Goal: Obtain resource: Obtain resource

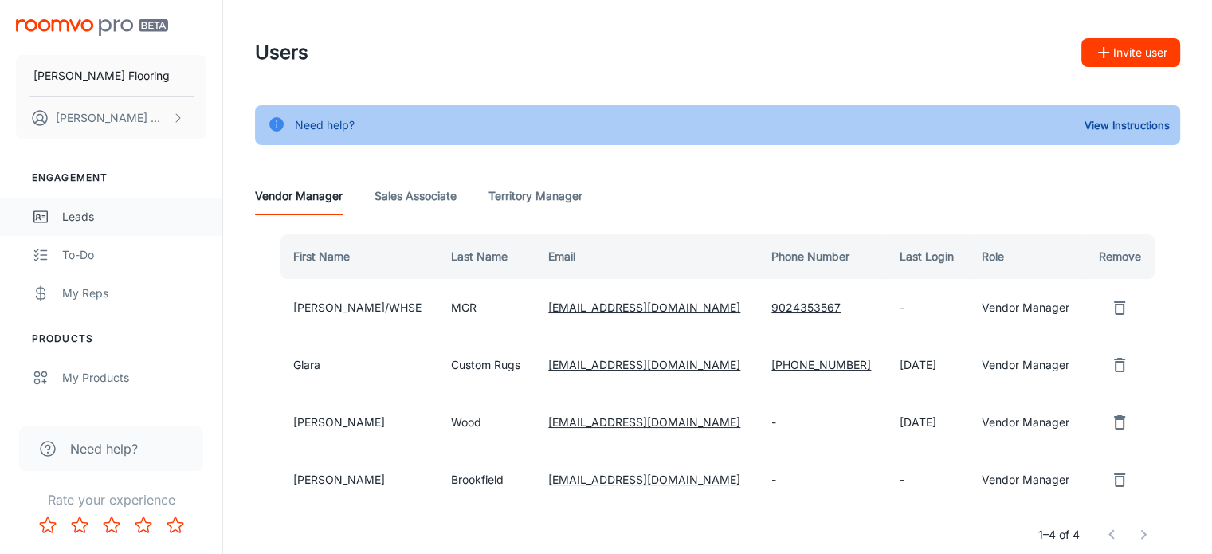
click at [86, 219] on div "Leads" at bounding box center [134, 217] width 144 height 18
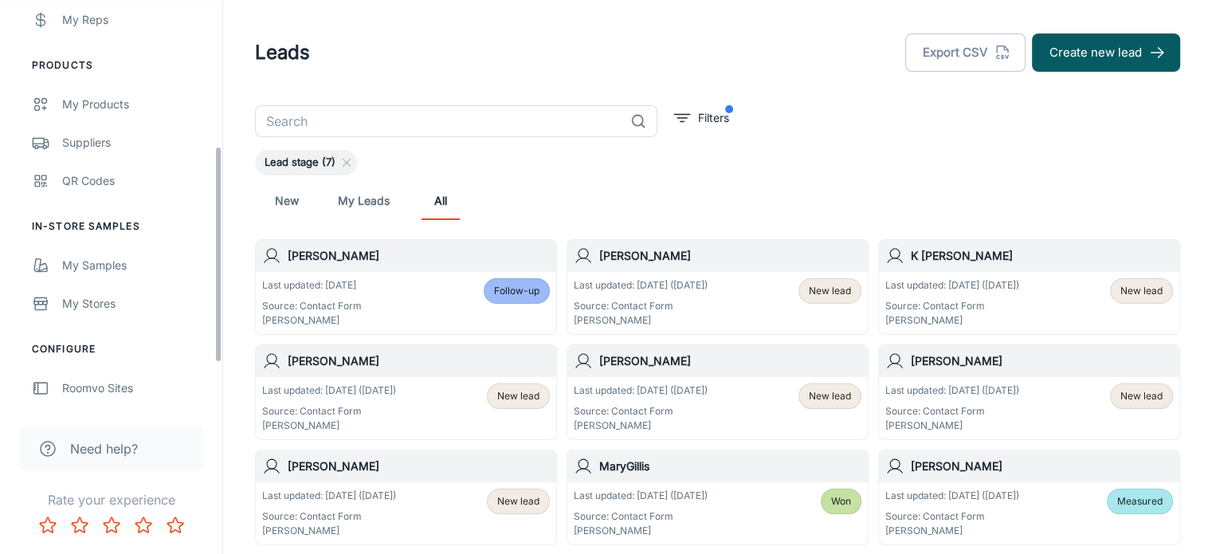
scroll to position [274, 0]
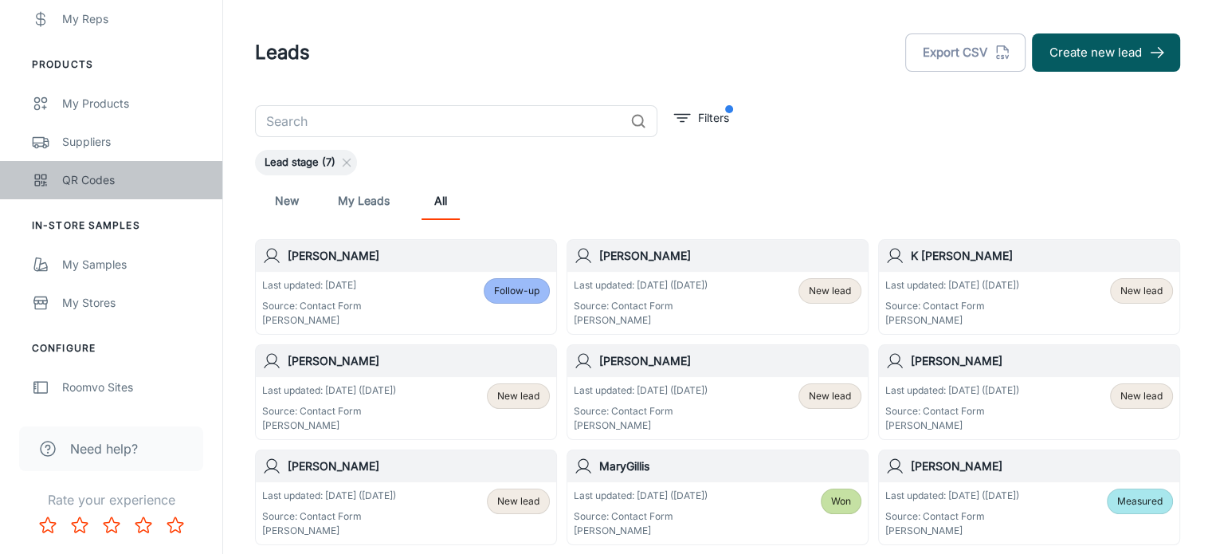
click at [96, 182] on div "QR Codes" at bounding box center [134, 180] width 144 height 18
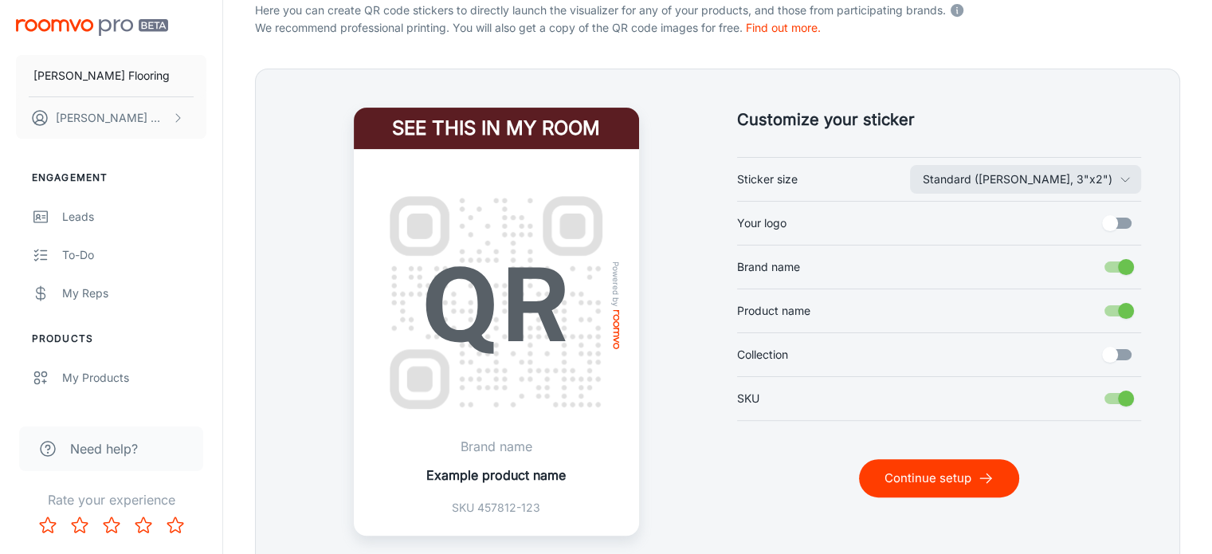
scroll to position [345, 0]
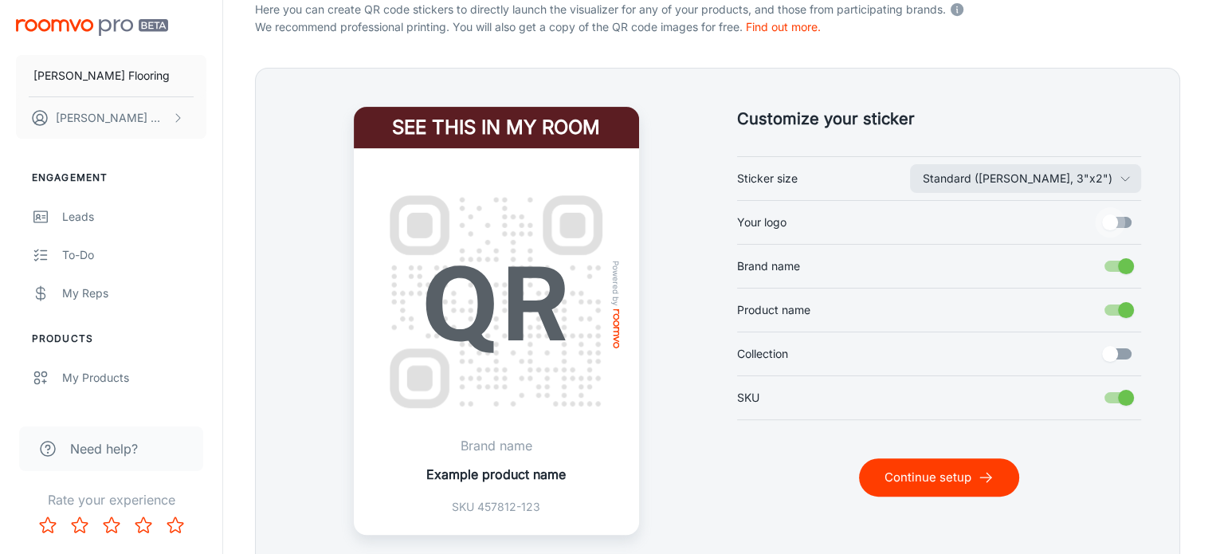
click at [1119, 216] on input "Your logo" at bounding box center [1109, 222] width 91 height 30
checkbox input "true"
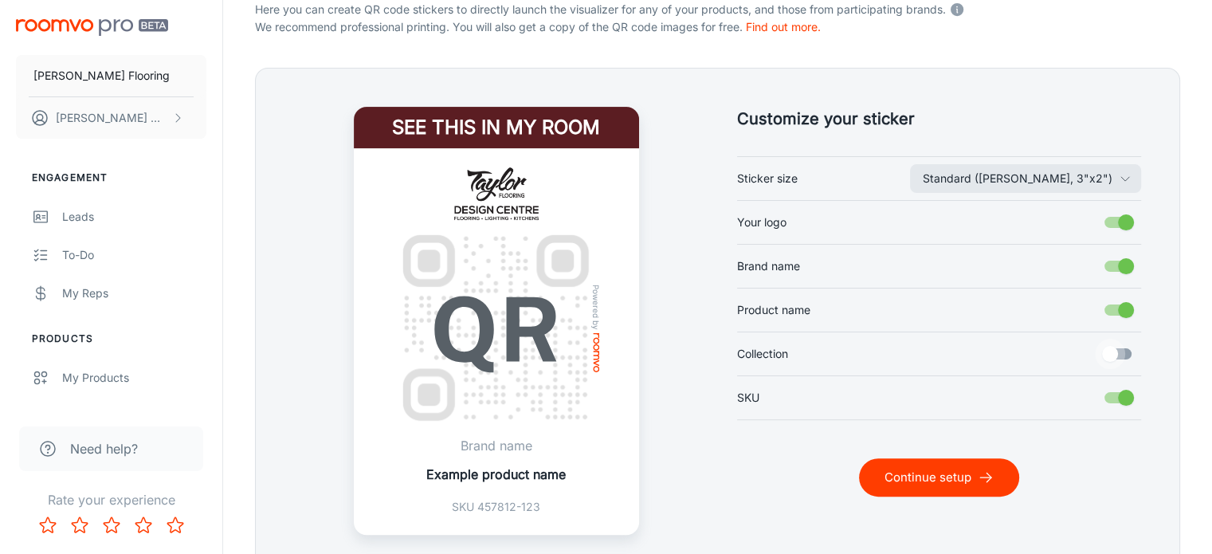
click at [1119, 355] on input "Collection" at bounding box center [1109, 354] width 91 height 30
checkbox input "true"
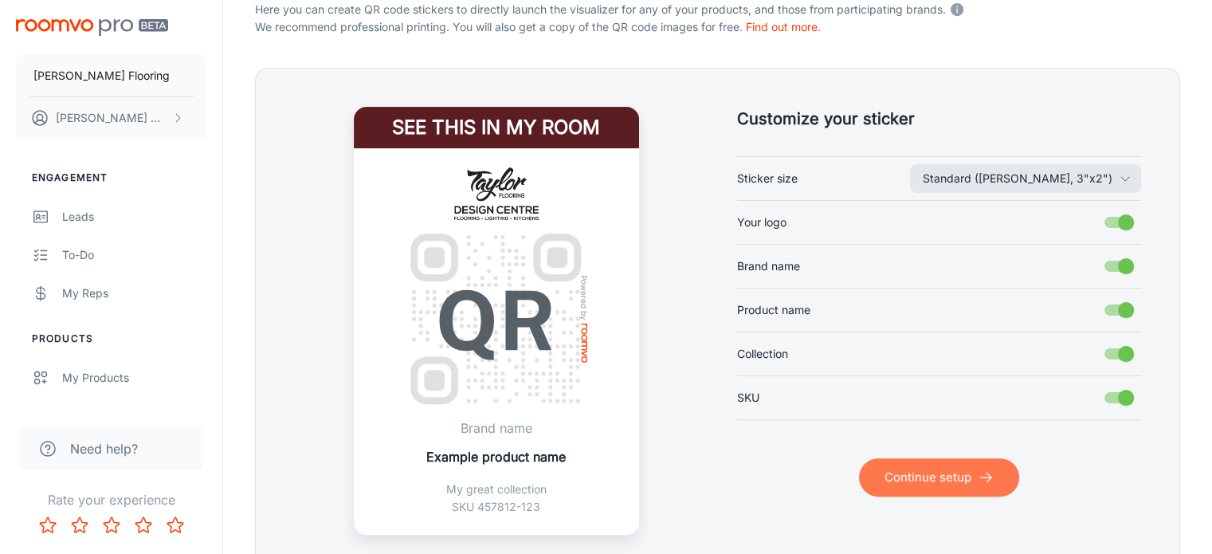
click at [945, 483] on button "Continue setup" at bounding box center [939, 477] width 160 height 38
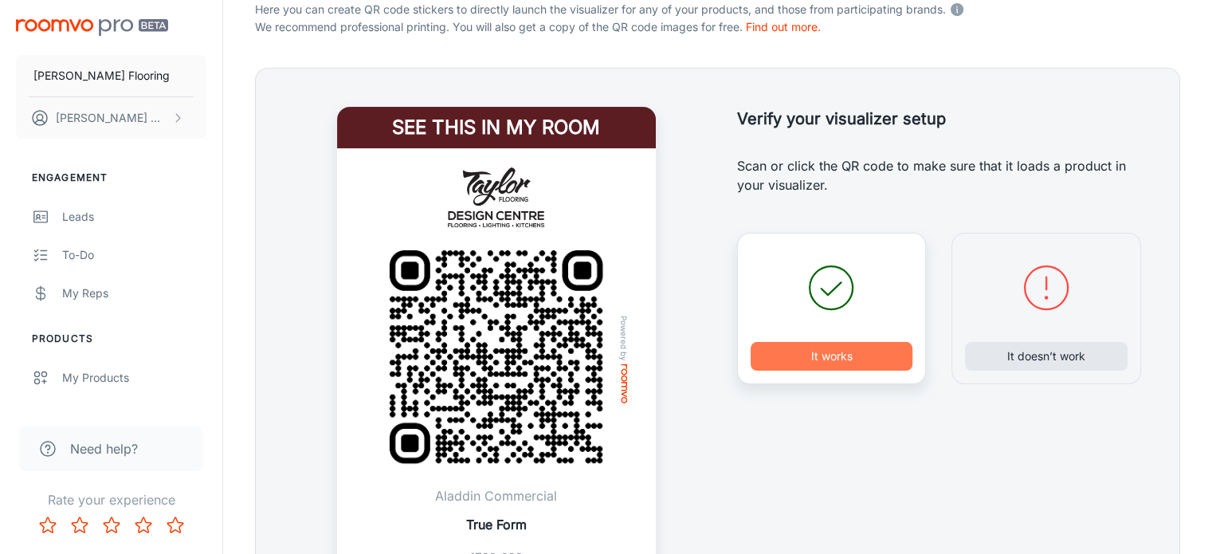
click at [839, 350] on button "It works" at bounding box center [831, 356] width 162 height 29
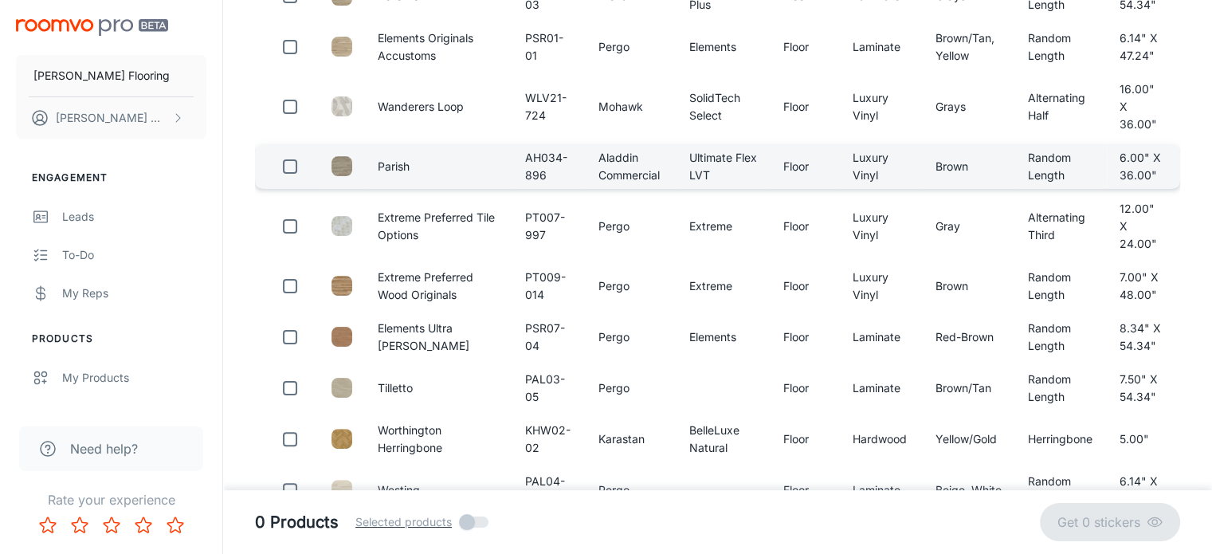
scroll to position [0, 0]
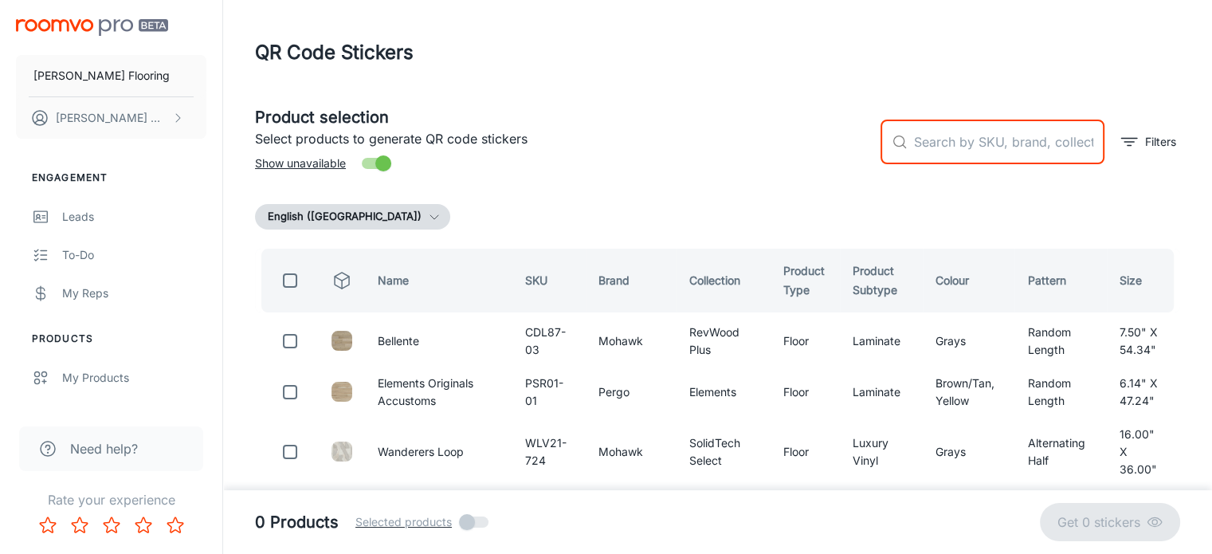
click at [943, 147] on input "text" at bounding box center [1009, 141] width 190 height 45
type input "beachside collective"
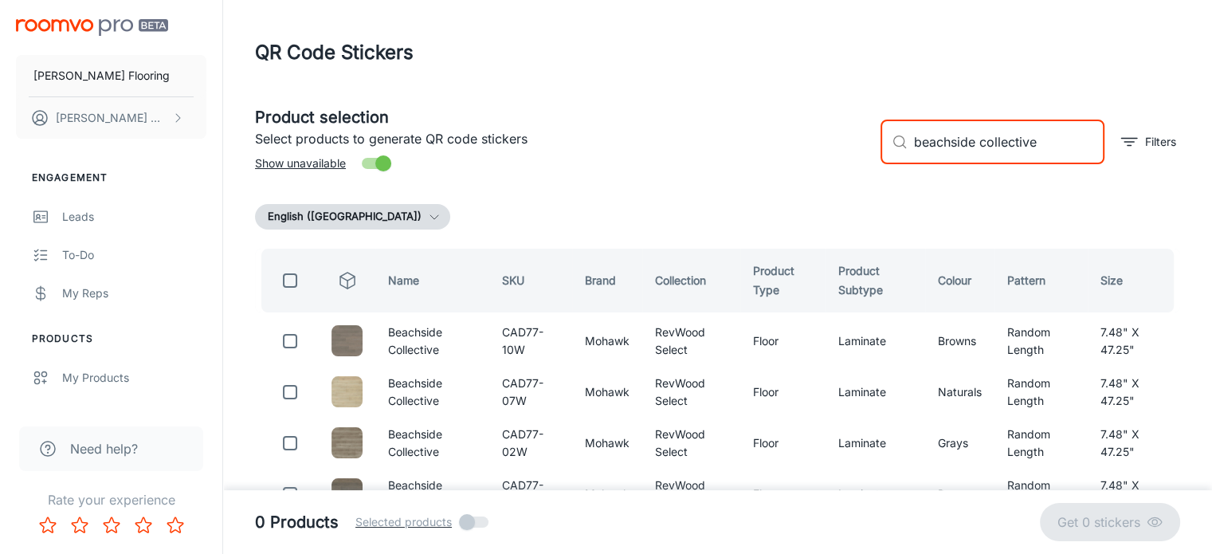
click at [288, 283] on input "checkbox" at bounding box center [290, 280] width 32 height 32
checkbox input "true"
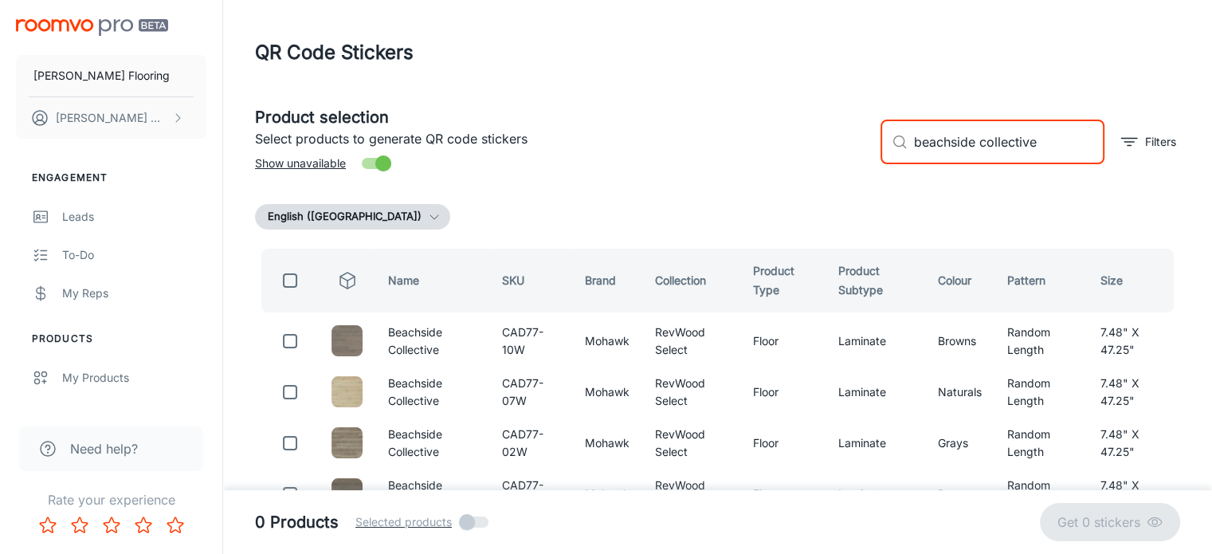
checkbox input "true"
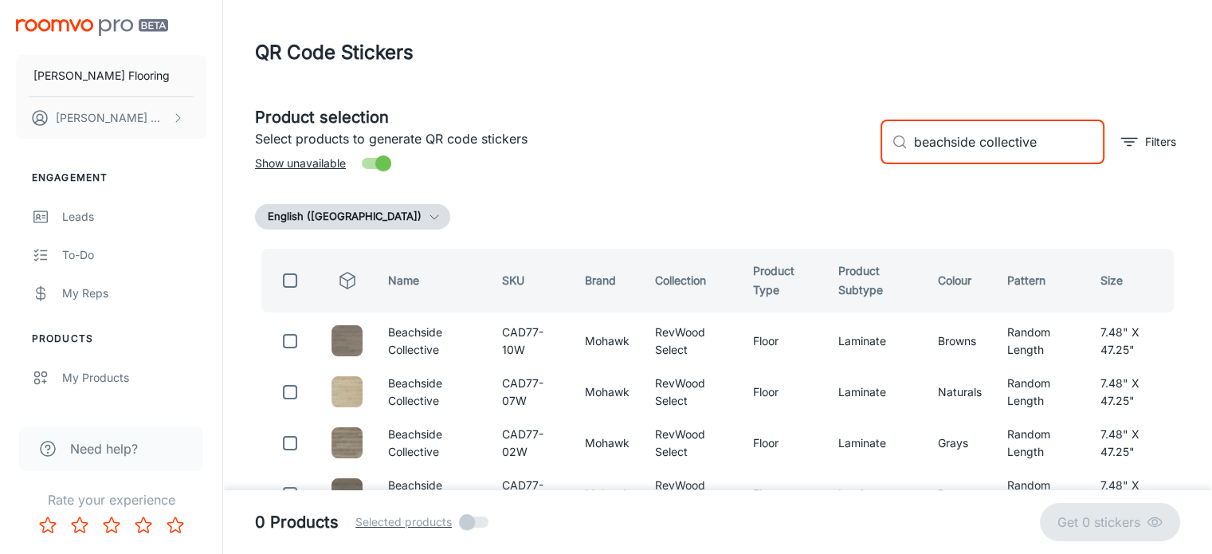
checkbox input "true"
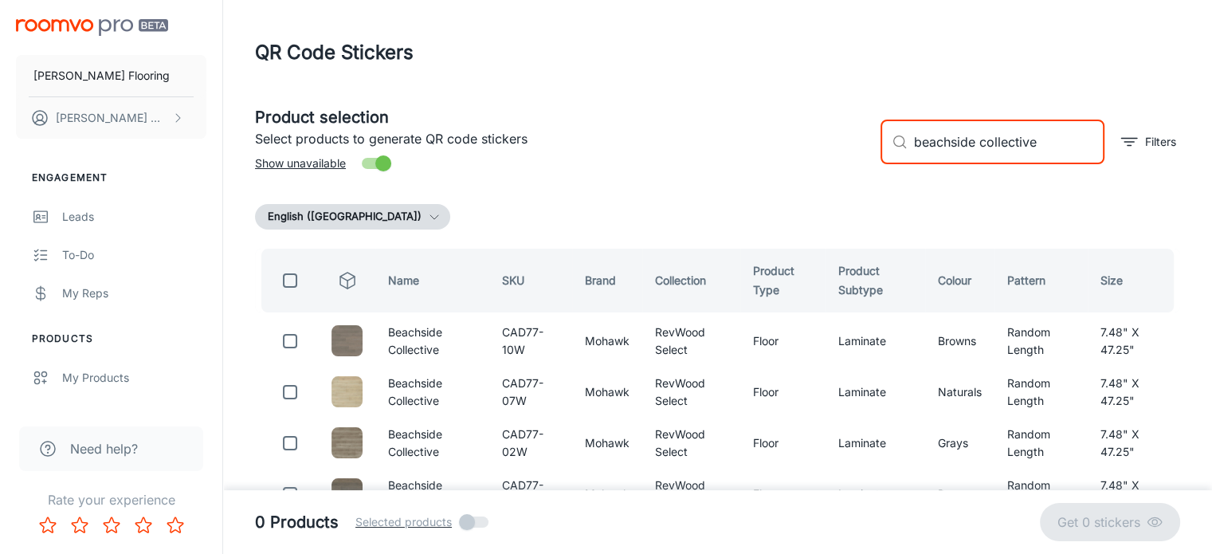
checkbox input "true"
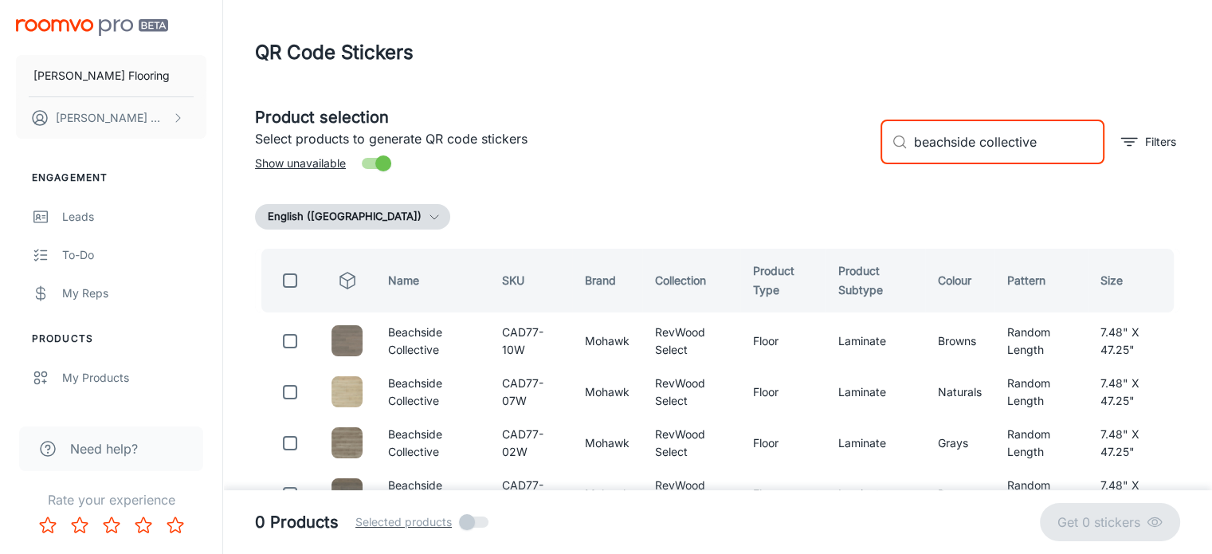
checkbox input "true"
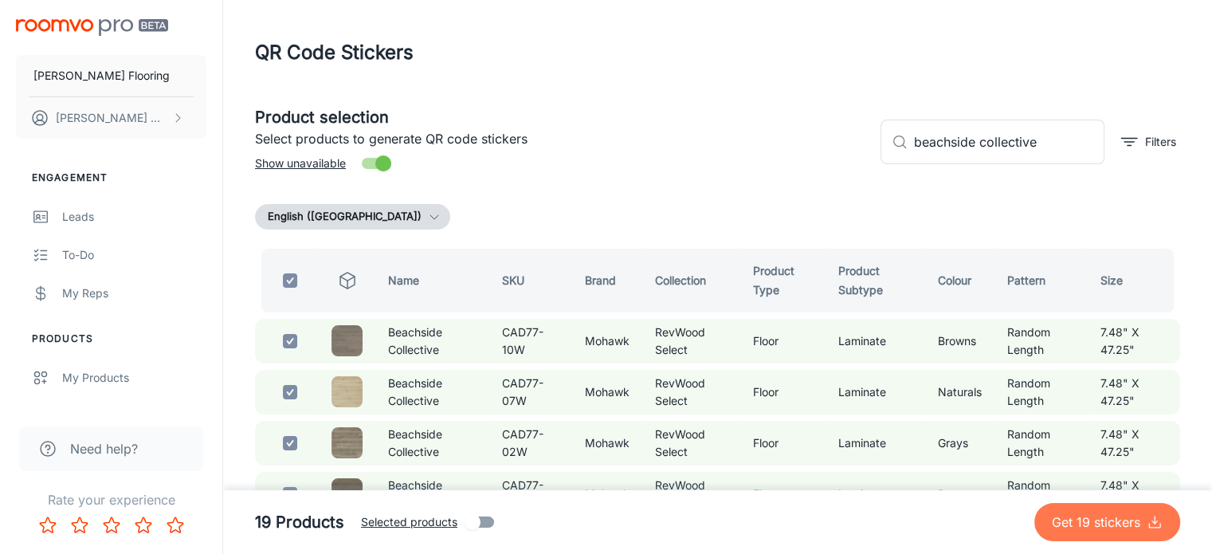
click at [1106, 526] on p "Get 19 stickers" at bounding box center [1098, 521] width 95 height 19
checkbox input "false"
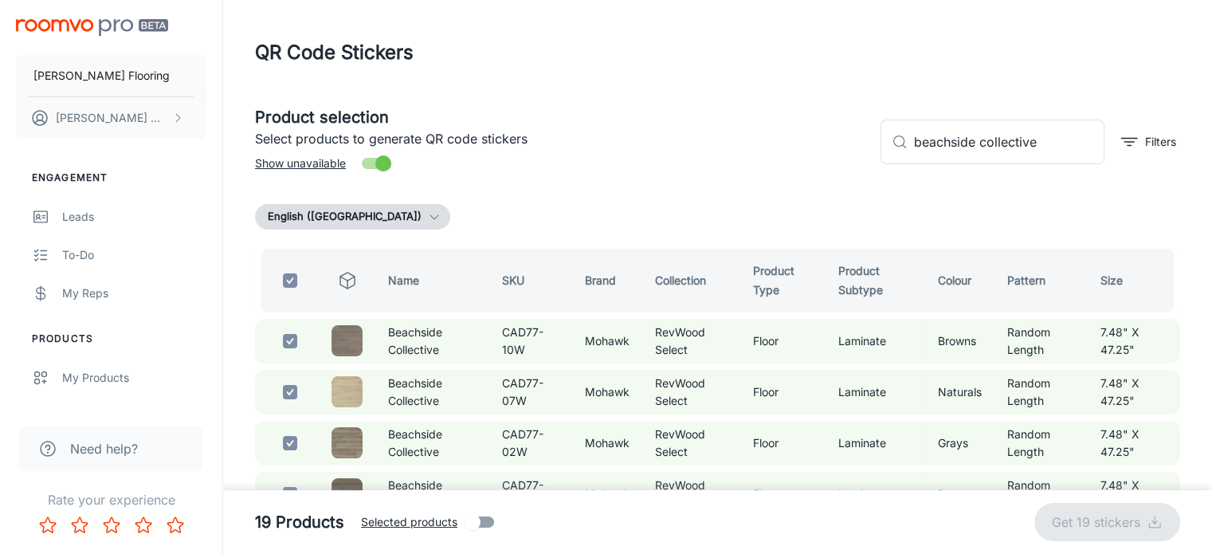
checkbox input "false"
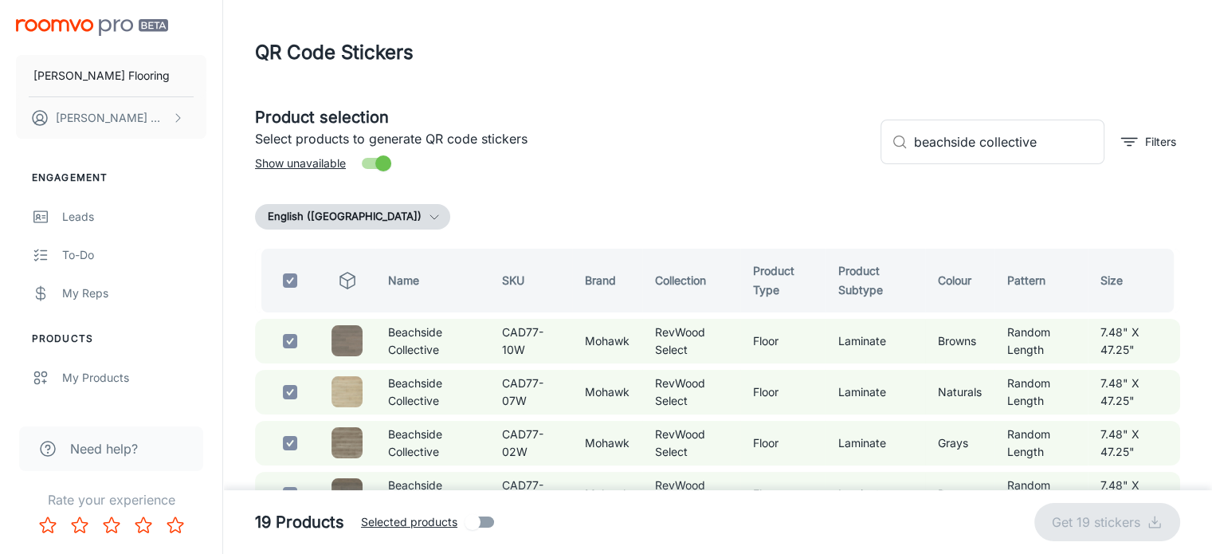
checkbox input "false"
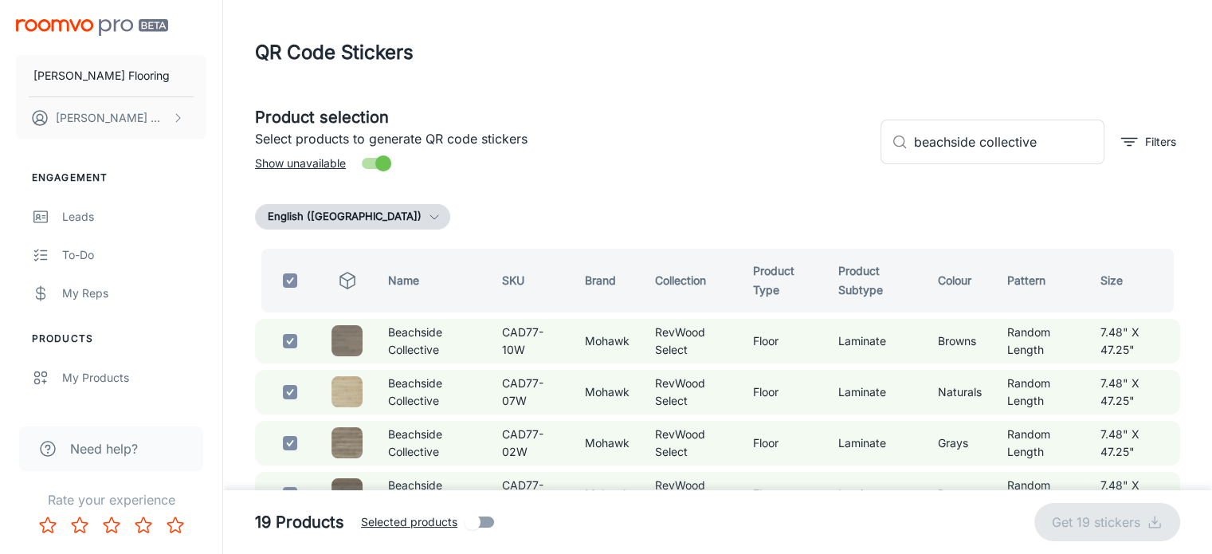
checkbox input "false"
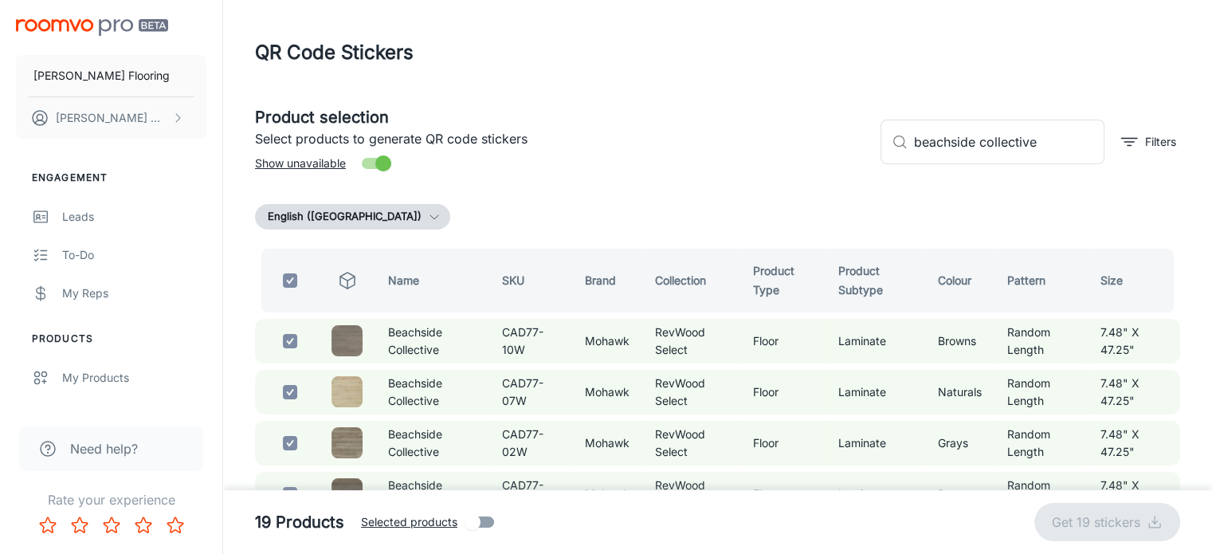
checkbox input "false"
